Goal: Task Accomplishment & Management: Use online tool/utility

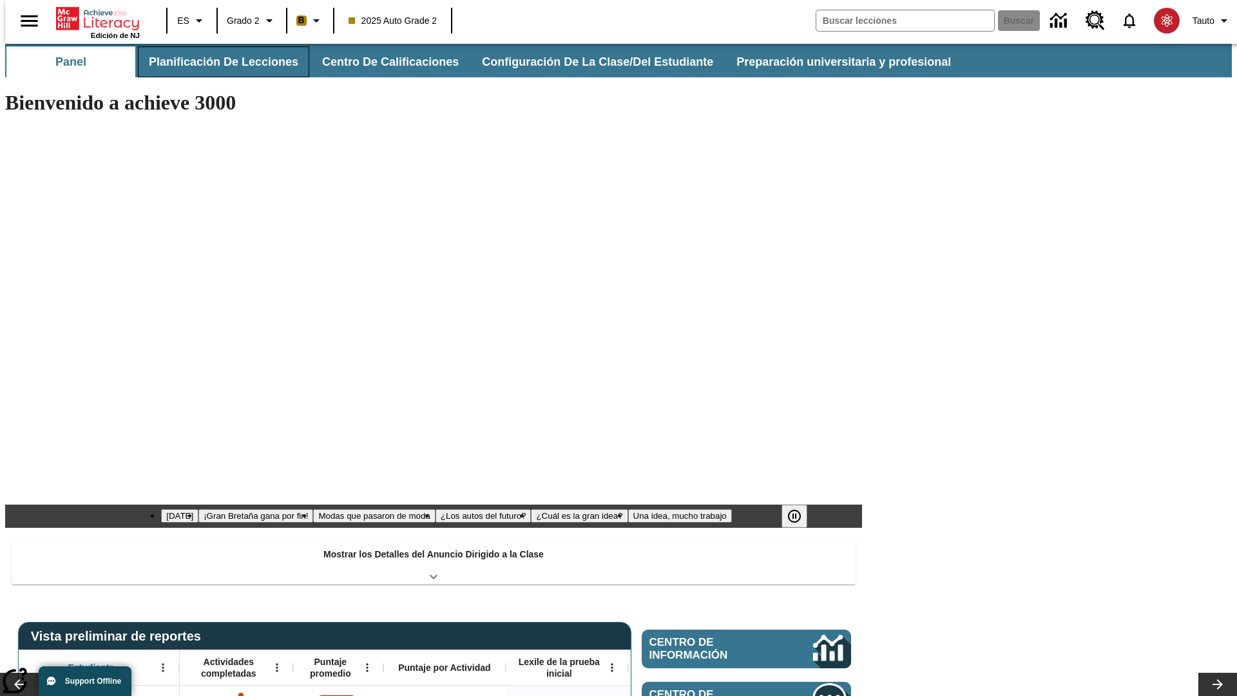
click at [216, 62] on button "Planificación de lecciones" at bounding box center [223, 61] width 171 height 31
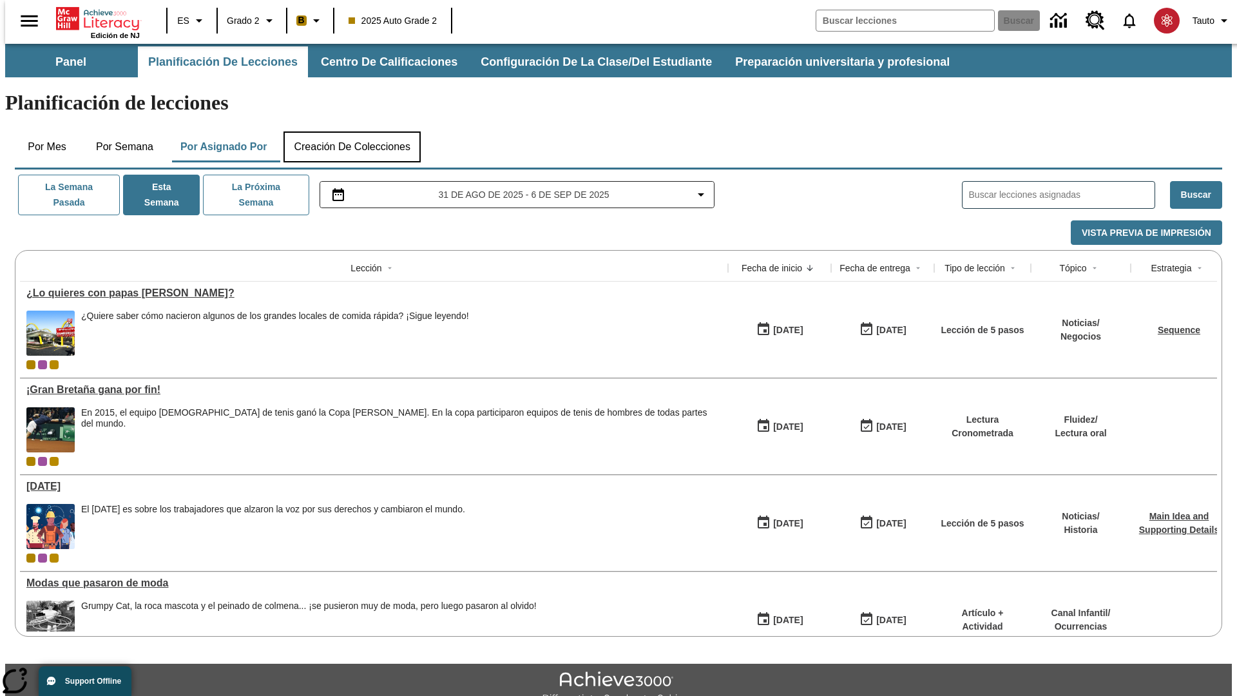
click at [352, 131] on button "Creación de colecciones" at bounding box center [351, 146] width 137 height 31
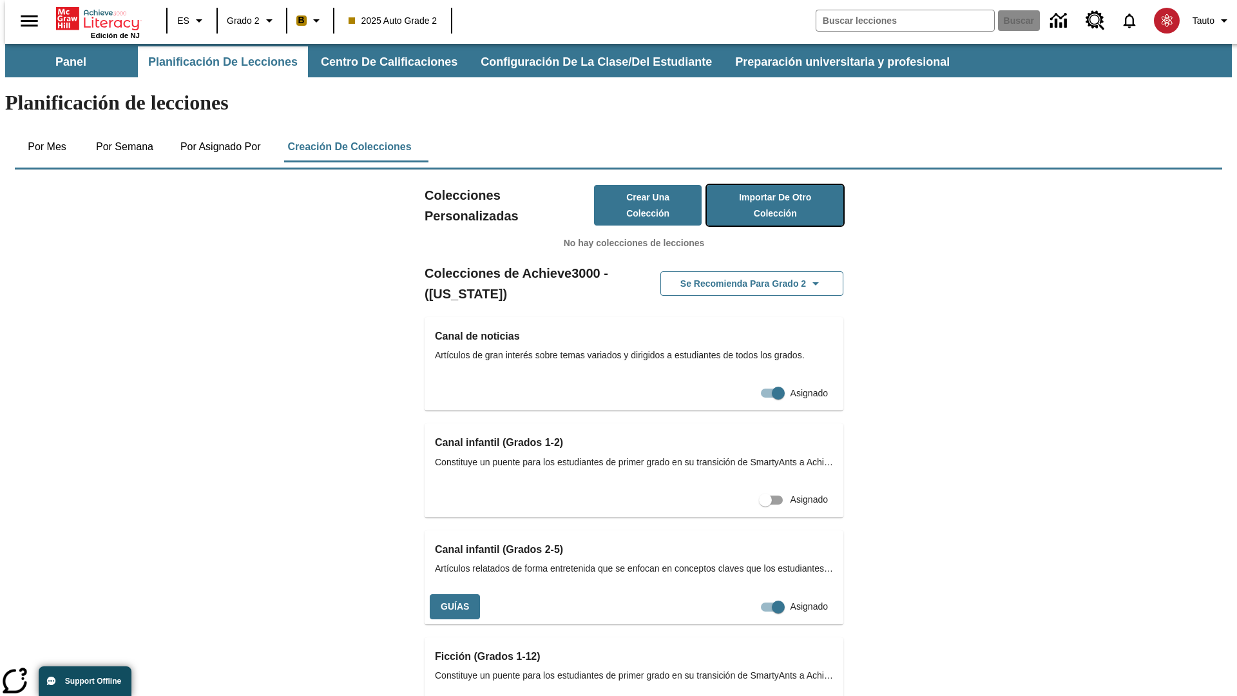
click at [756, 185] on button "Importar de otro Colección" at bounding box center [775, 205] width 137 height 41
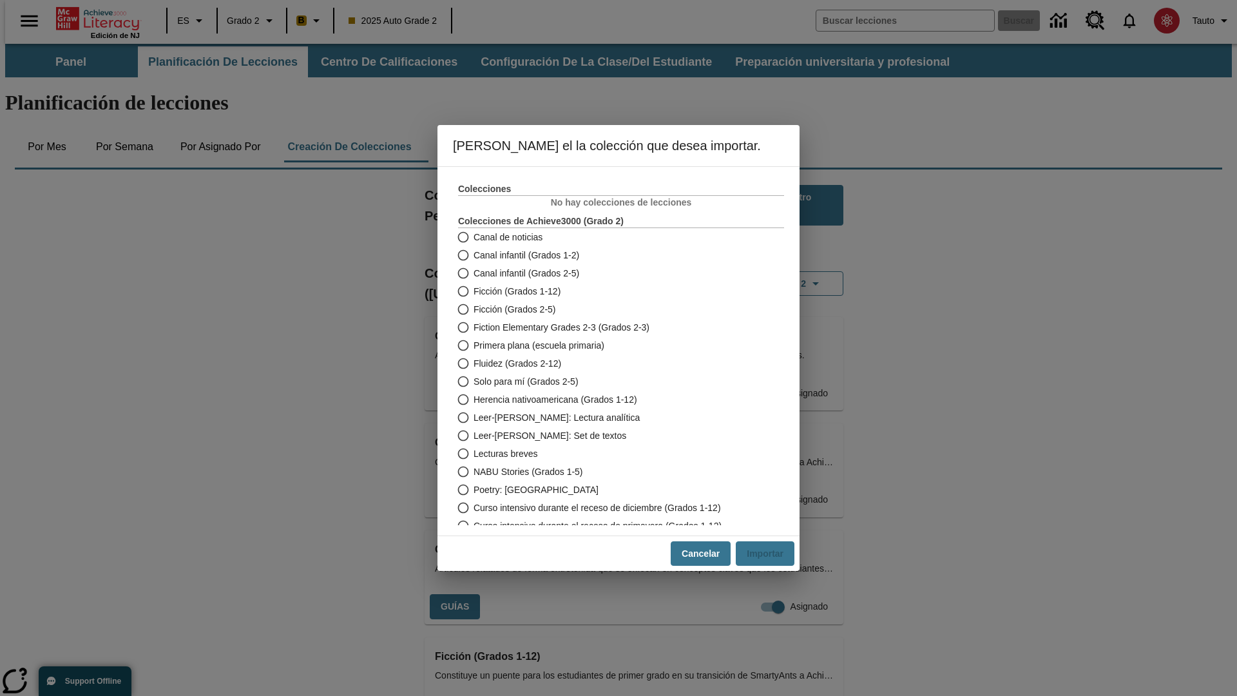
click at [612, 327] on span "Fiction Elementary Grades 2-3 (Grados 2-3)" at bounding box center [561, 328] width 176 height 14
click at [473, 327] on input "Fiction Elementary Grades 2-3 (Grados 2-3)" at bounding box center [462, 327] width 23 height 18
radio input "true"
click at [770, 553] on button "Importar" at bounding box center [765, 553] width 59 height 25
